Goal: Transaction & Acquisition: Purchase product/service

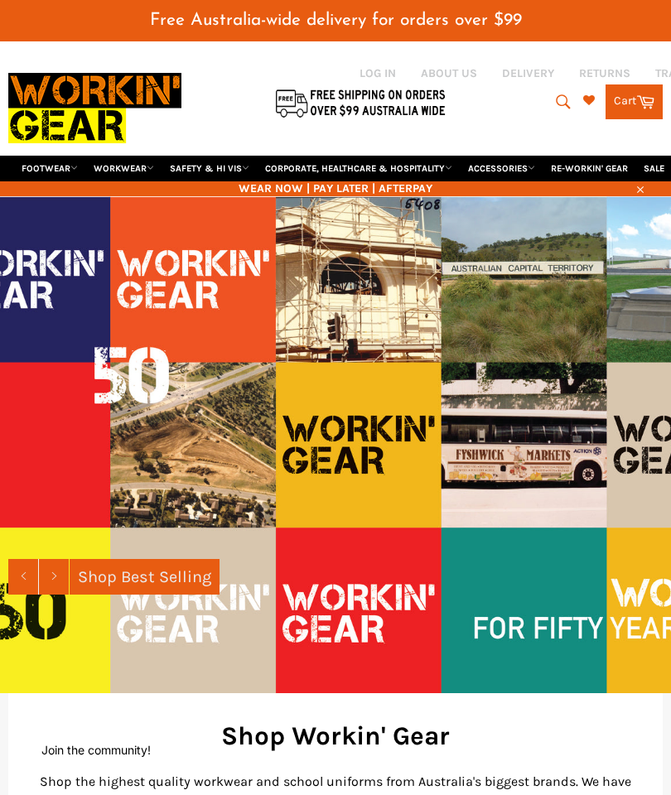
click at [68, 156] on link "FOOTWEAR" at bounding box center [50, 169] width 70 height 26
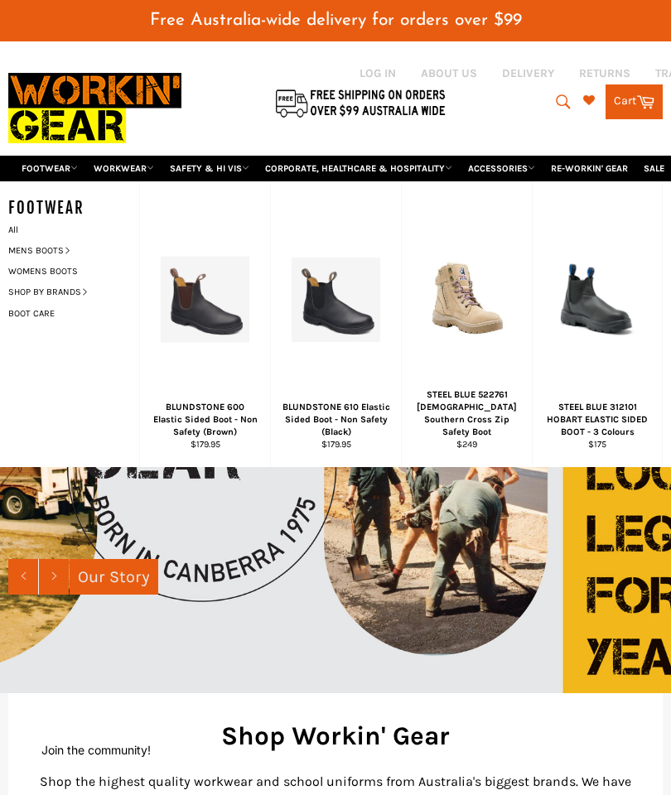
click at [60, 240] on link "MENS BOOTS" at bounding box center [70, 250] width 141 height 21
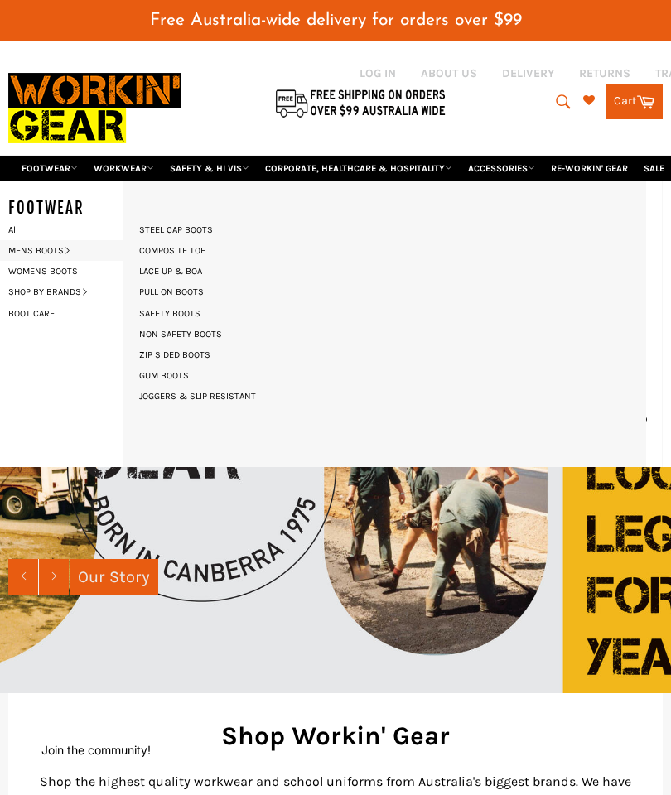
click at [199, 219] on link "STEEL CAP BOOTS" at bounding box center [176, 229] width 90 height 21
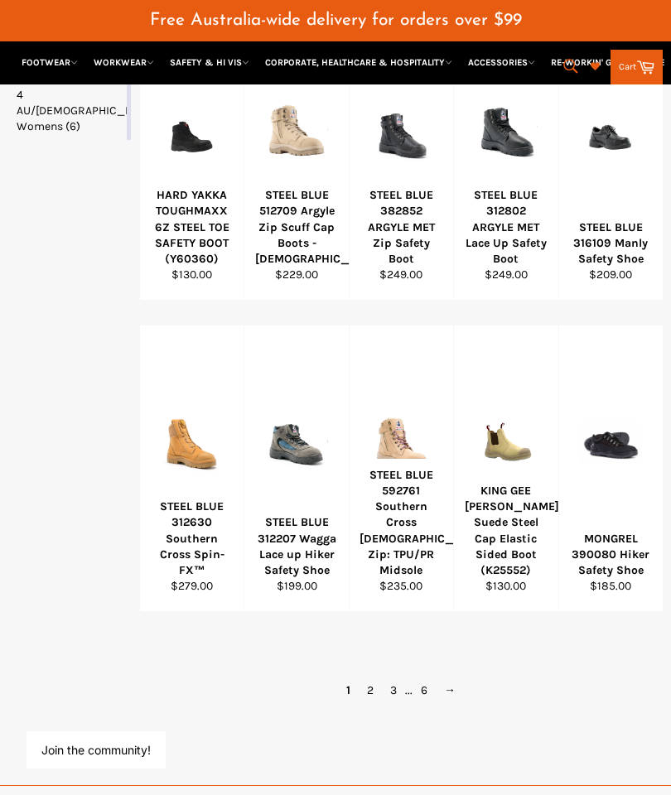
scroll to position [993, 0]
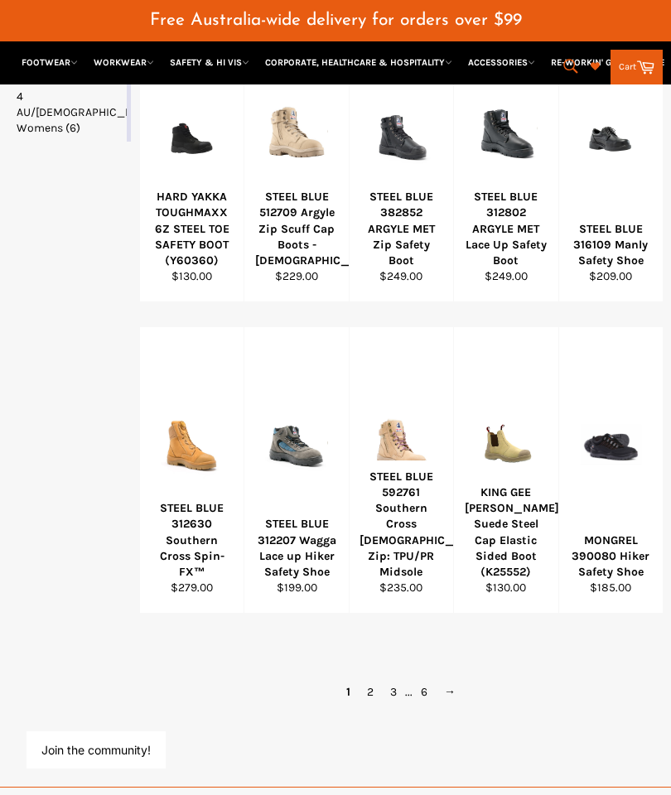
click at [380, 680] on link "2" at bounding box center [370, 692] width 23 height 24
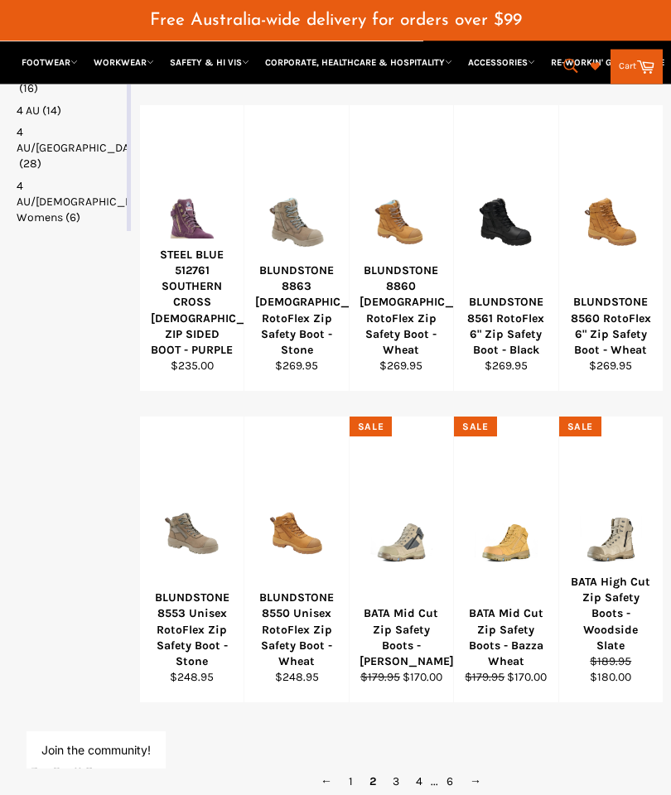
scroll to position [904, 0]
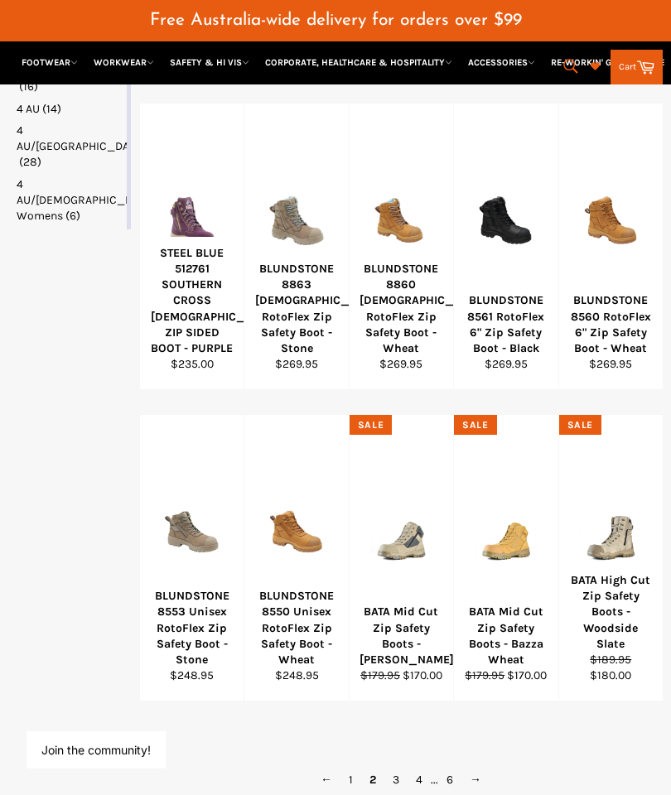
click at [401, 768] on link "3" at bounding box center [395, 780] width 23 height 24
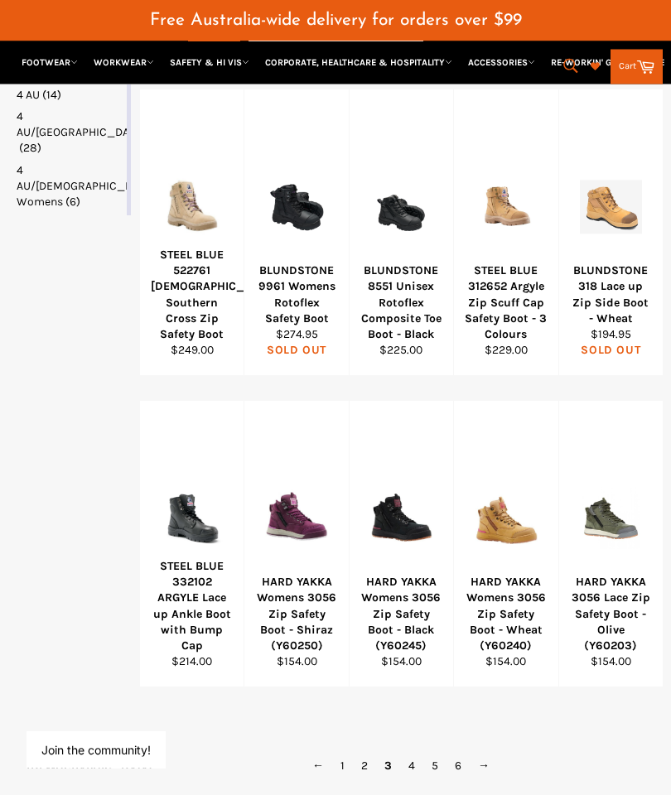
scroll to position [919, 0]
click at [419, 754] on link "4" at bounding box center [411, 766] width 23 height 24
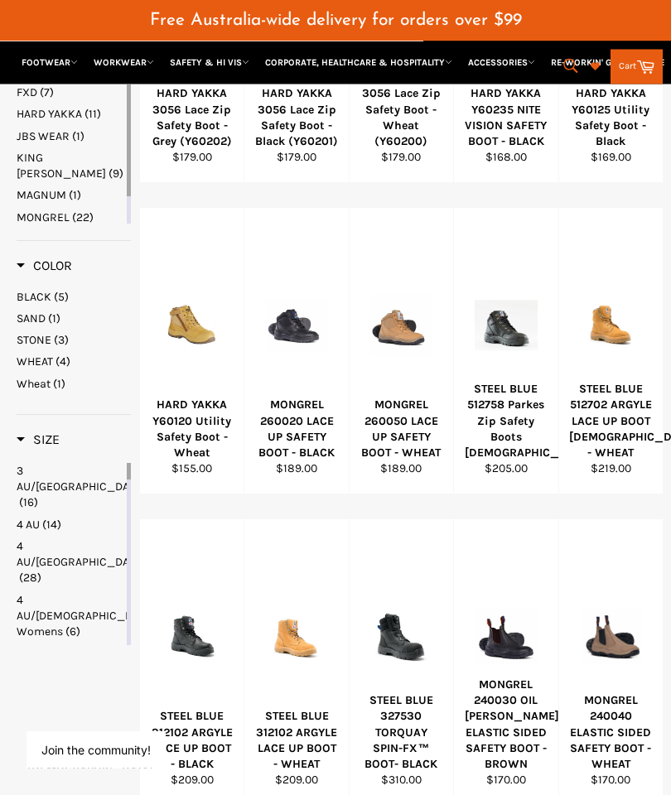
scroll to position [489, 0]
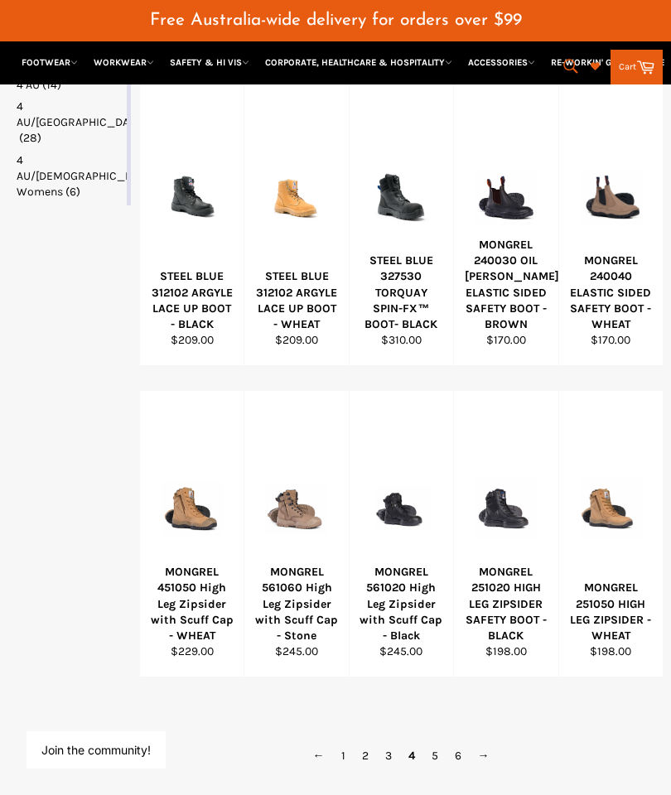
click at [434, 744] on link "5" at bounding box center [434, 756] width 23 height 24
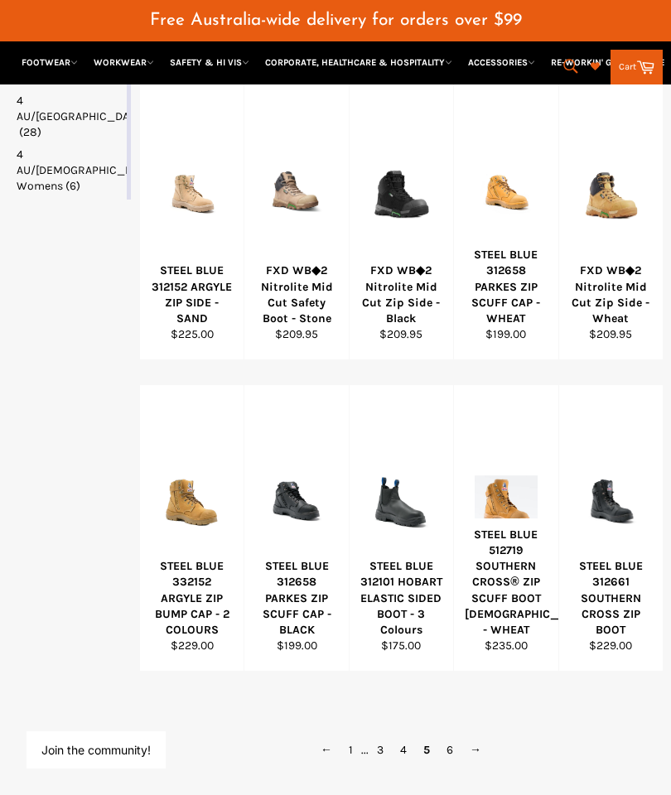
scroll to position [965, 0]
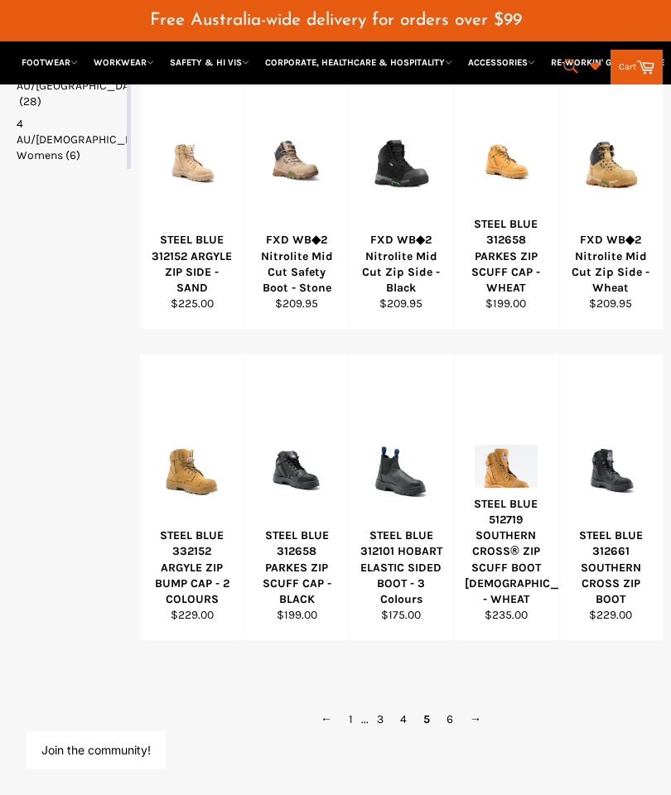
click at [453, 707] on link "6" at bounding box center [449, 719] width 23 height 24
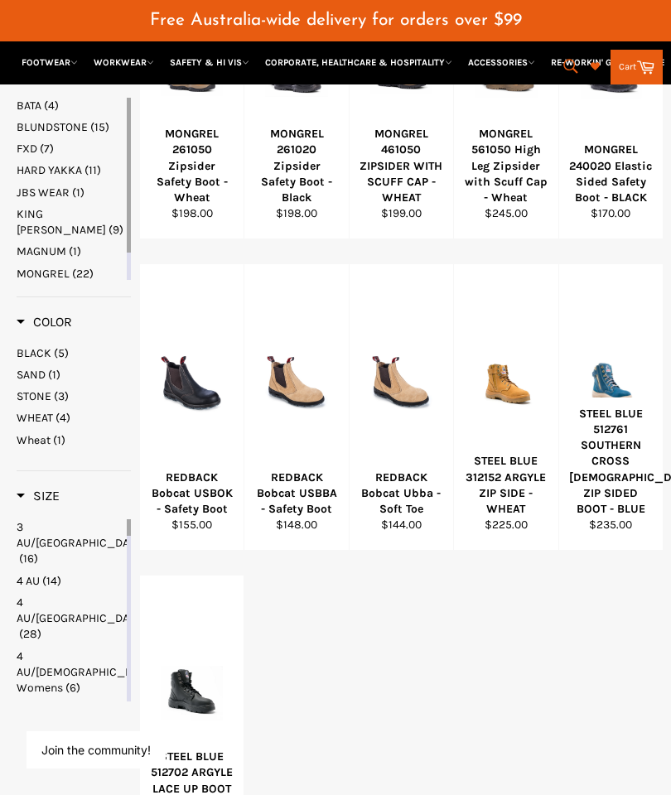
scroll to position [307, 0]
